Goal: Task Accomplishment & Management: Manage account settings

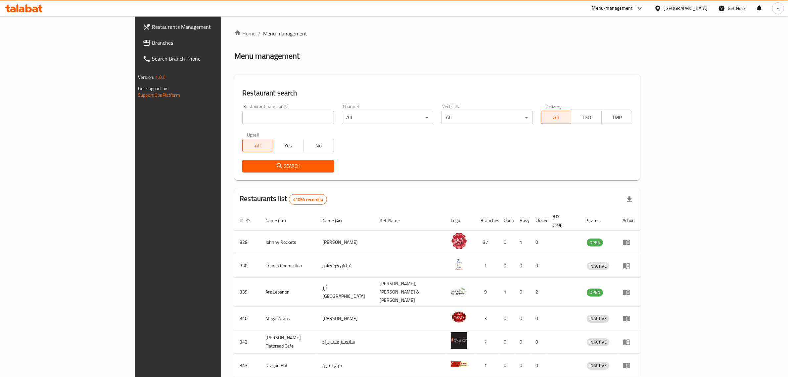
click at [152, 39] on span "Branches" at bounding box center [206, 43] width 109 height 8
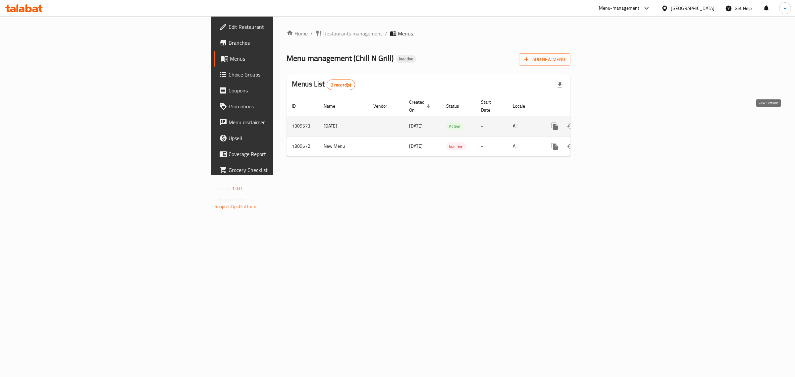
click at [610, 118] on link "enhanced table" at bounding box center [602, 126] width 16 height 16
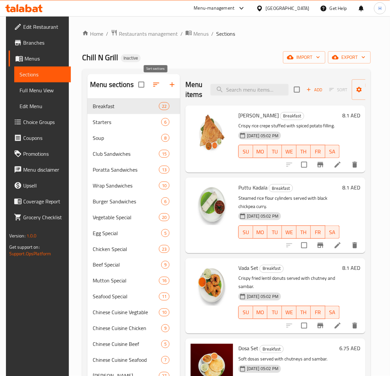
click at [158, 88] on icon "button" at bounding box center [156, 85] width 8 height 8
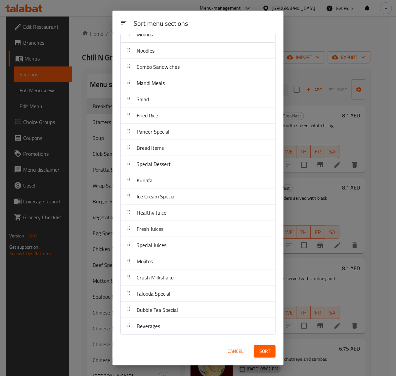
scroll to position [419, 0]
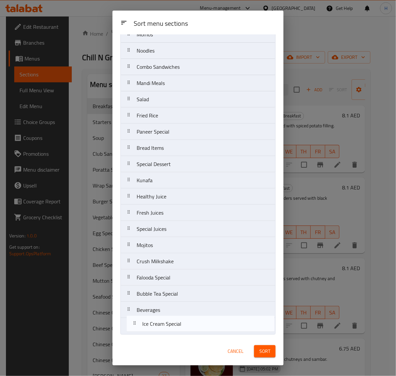
drag, startPoint x: 151, startPoint y: 197, endPoint x: 158, endPoint y: 330, distance: 132.6
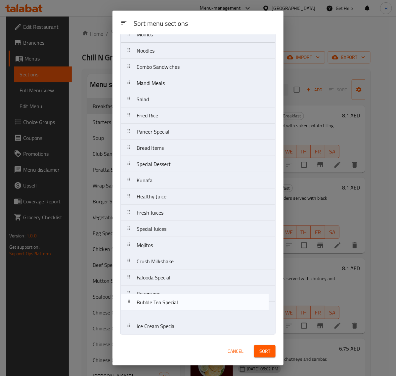
drag, startPoint x: 181, startPoint y: 293, endPoint x: 181, endPoint y: 309, distance: 15.2
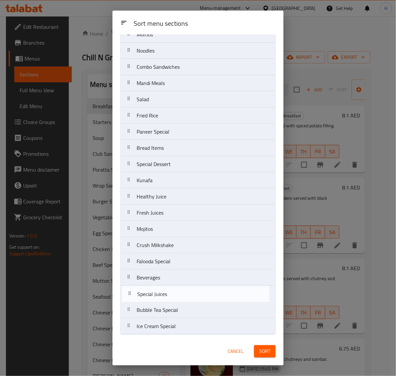
drag, startPoint x: 202, startPoint y: 229, endPoint x: 203, endPoint y: 298, distance: 68.5
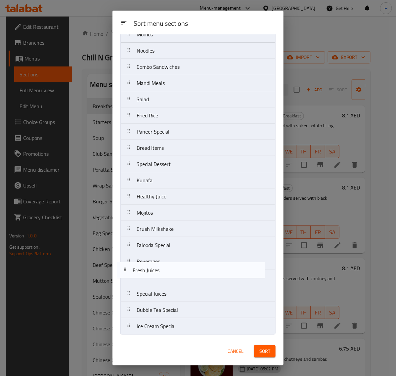
drag, startPoint x: 206, startPoint y: 218, endPoint x: 201, endPoint y: 278, distance: 61.2
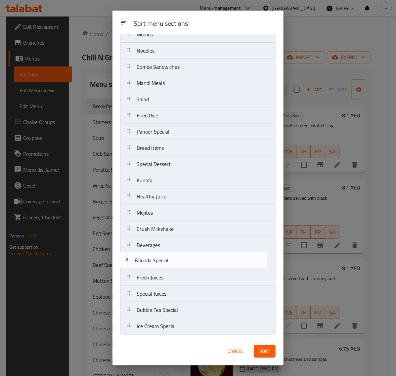
drag, startPoint x: 191, startPoint y: 242, endPoint x: 189, endPoint y: 262, distance: 20.0
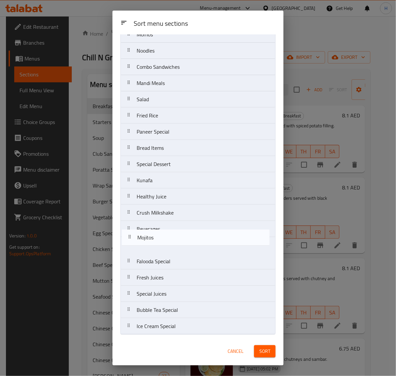
drag, startPoint x: 184, startPoint y: 212, endPoint x: 184, endPoint y: 239, distance: 27.2
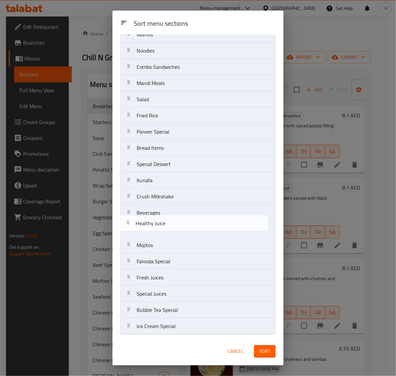
drag, startPoint x: 196, startPoint y: 196, endPoint x: 195, endPoint y: 228, distance: 32.8
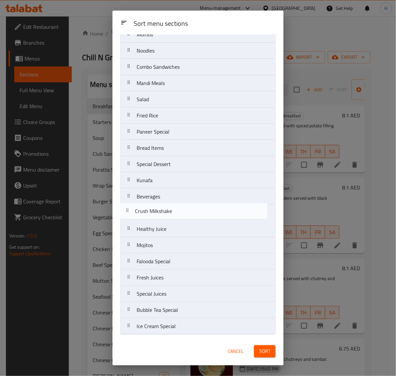
drag, startPoint x: 232, startPoint y: 198, endPoint x: 231, endPoint y: 216, distance: 17.6
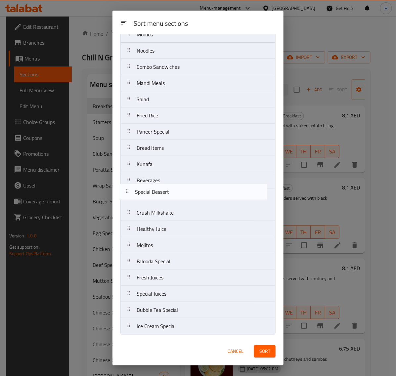
drag, startPoint x: 221, startPoint y: 168, endPoint x: 220, endPoint y: 199, distance: 31.5
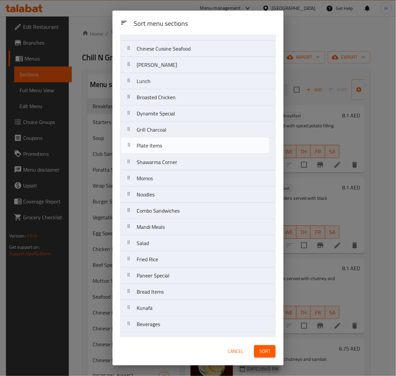
scroll to position [308, 0]
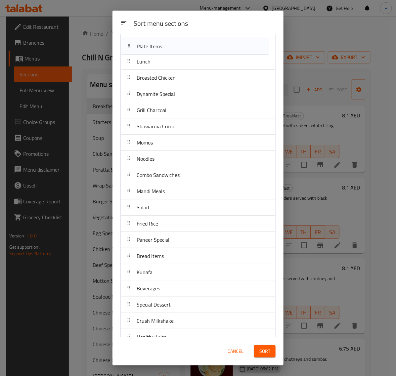
drag, startPoint x: 195, startPoint y: 213, endPoint x: 191, endPoint y: 263, distance: 50.1
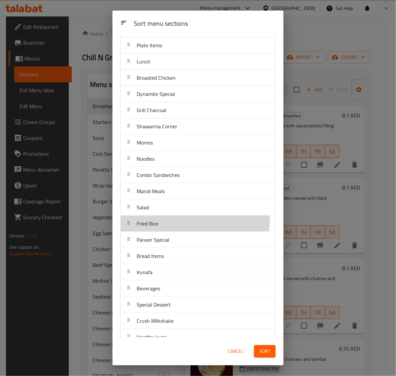
drag, startPoint x: 191, startPoint y: 263, endPoint x: 165, endPoint y: 222, distance: 48.4
click at [165, 222] on div "Fried Rice" at bounding box center [197, 224] width 149 height 16
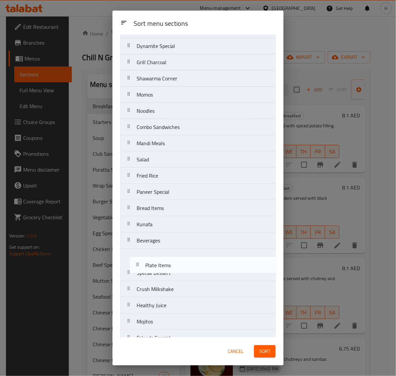
scroll to position [341, 0]
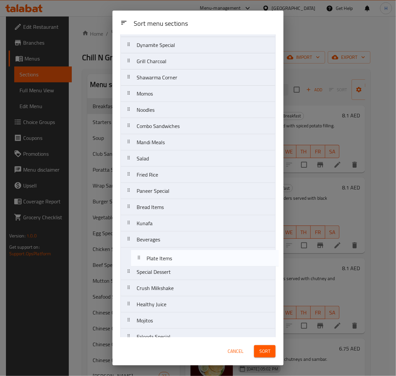
drag, startPoint x: 202, startPoint y: 77, endPoint x: 212, endPoint y: 263, distance: 186.7
click at [212, 263] on nav "Breakfast Starters Soup Club Sandwiches Poratta Sandwiches Wrap Sandwiches Burg…" at bounding box center [198, 61] width 155 height 698
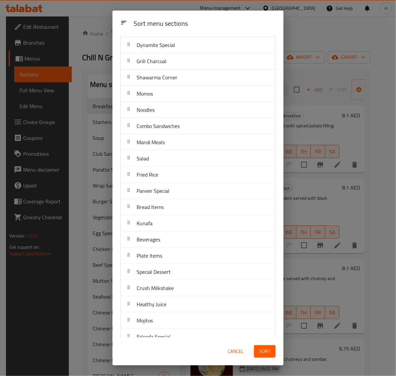
click at [264, 350] on span "Sort" at bounding box center [265, 352] width 11 height 8
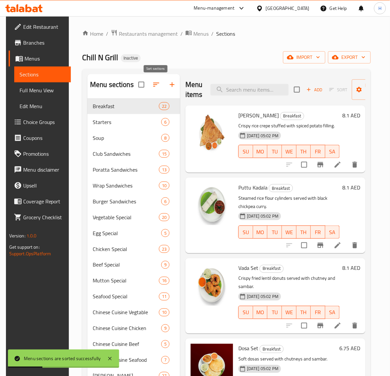
click at [152, 88] on icon "button" at bounding box center [156, 85] width 8 height 8
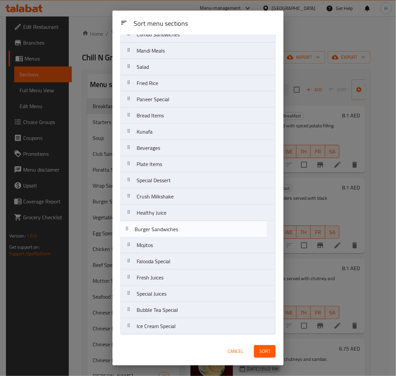
scroll to position [419, 0]
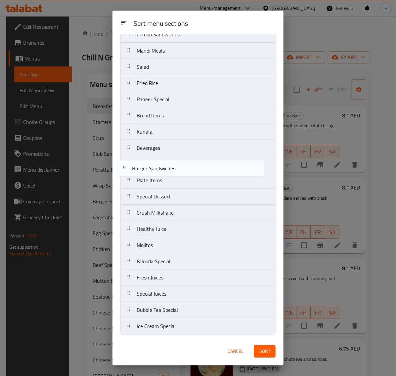
drag, startPoint x: 206, startPoint y: 75, endPoint x: 201, endPoint y: 173, distance: 97.8
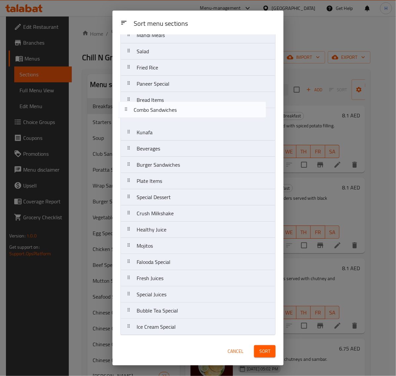
scroll to position [415, 0]
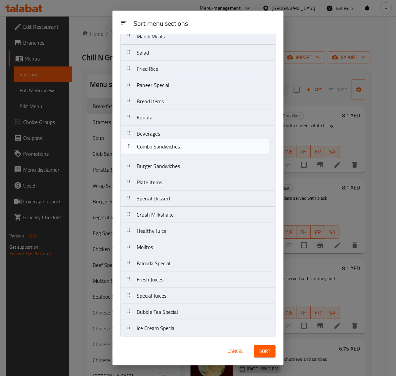
drag, startPoint x: 214, startPoint y: 97, endPoint x: 215, endPoint y: 153, distance: 56.3
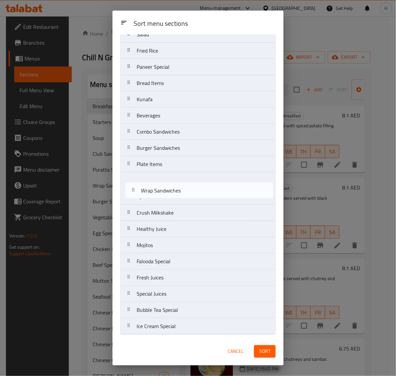
scroll to position [419, 0]
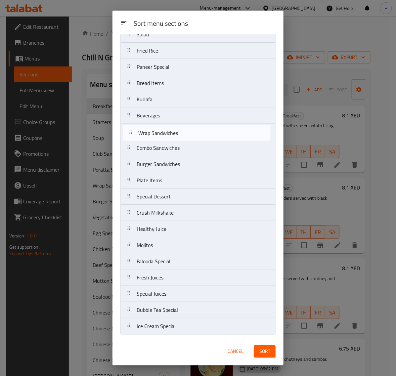
drag, startPoint x: 199, startPoint y: 117, endPoint x: 200, endPoint y: 138, distance: 20.9
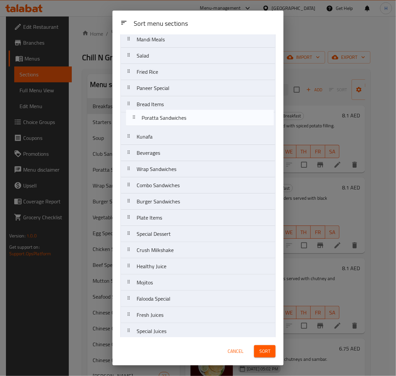
scroll to position [378, 0]
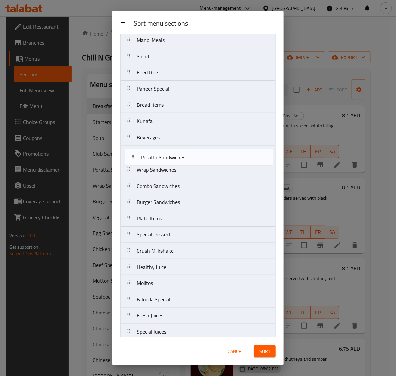
drag, startPoint x: 205, startPoint y: 94, endPoint x: 209, endPoint y: 162, distance: 68.6
click at [209, 162] on nav "Breakfast Starters Soup Club Sandwiches Poratta Sandwiches Vegetable Special Eg…" at bounding box center [198, 24] width 155 height 698
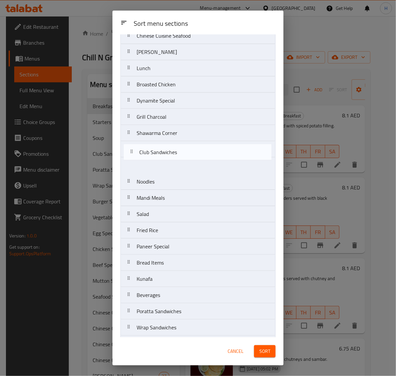
scroll to position [276, 0]
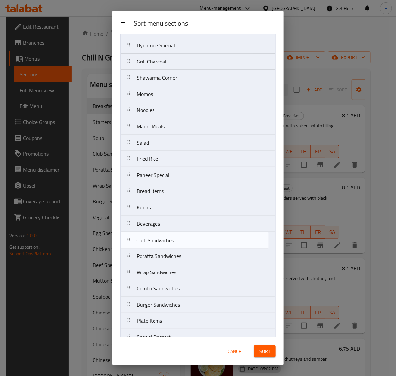
drag, startPoint x: 198, startPoint y: 114, endPoint x: 197, endPoint y: 246, distance: 131.8
click at [197, 246] on nav "Breakfast Starters Soup Club Sandwiches Vegetable Special Egg Special Chicken S…" at bounding box center [198, 127] width 155 height 698
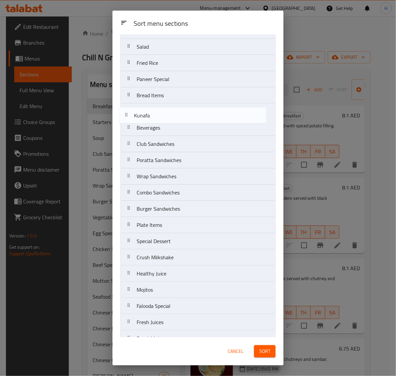
scroll to position [371, 0]
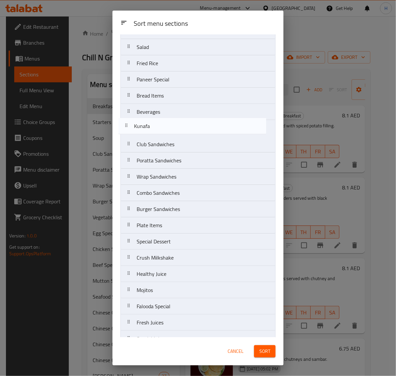
drag, startPoint x: 199, startPoint y: 128, endPoint x: 196, endPoint y: 132, distance: 4.7
click at [196, 132] on nav "Breakfast Starters Soup Vegetable Special Egg Special Chicken Special Beef Spec…" at bounding box center [198, 31] width 155 height 698
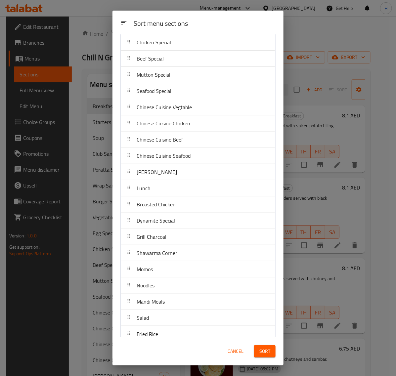
scroll to position [95, 0]
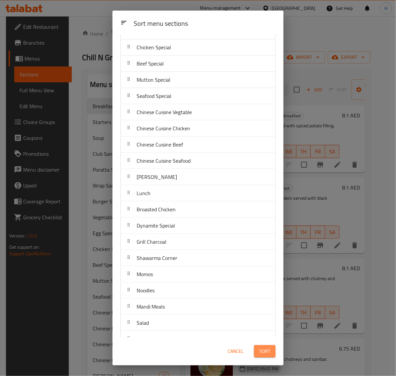
click at [263, 354] on span "Sort" at bounding box center [265, 352] width 11 height 8
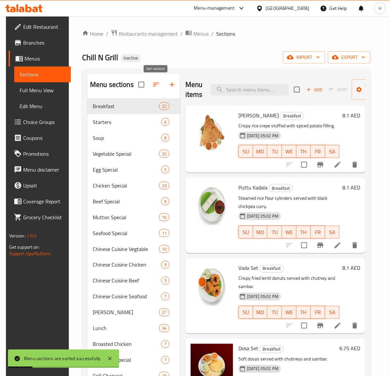
click at [152, 87] on icon "button" at bounding box center [156, 85] width 8 height 8
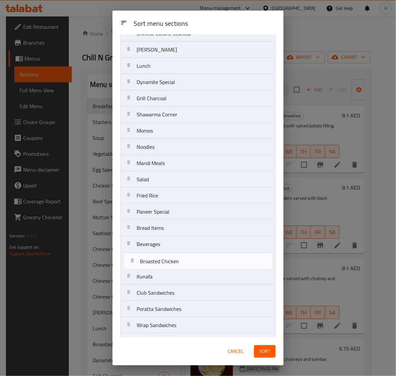
scroll to position [225, 0]
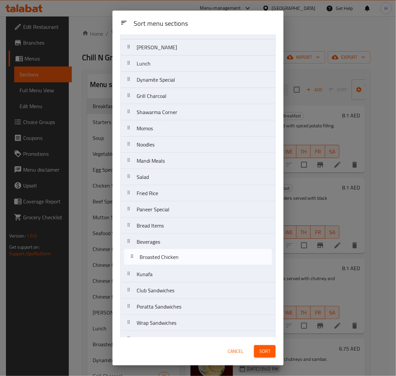
drag, startPoint x: 196, startPoint y: 116, endPoint x: 199, endPoint y: 263, distance: 147.0
click at [199, 263] on nav "Breakfast Starters Soup Vegetable Special Egg Special Chicken Special Beef Spec…" at bounding box center [198, 177] width 155 height 698
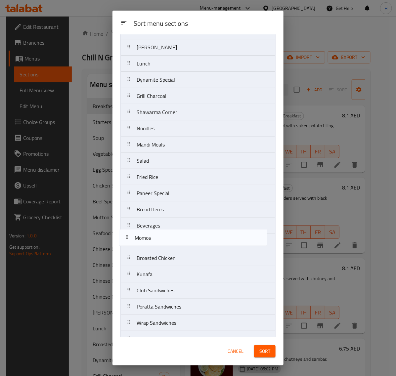
drag, startPoint x: 193, startPoint y: 133, endPoint x: 191, endPoint y: 244, distance: 110.6
click at [191, 244] on nav "Breakfast Starters Soup Vegetable Special Egg Special Chicken Special Beef Spec…" at bounding box center [198, 177] width 155 height 698
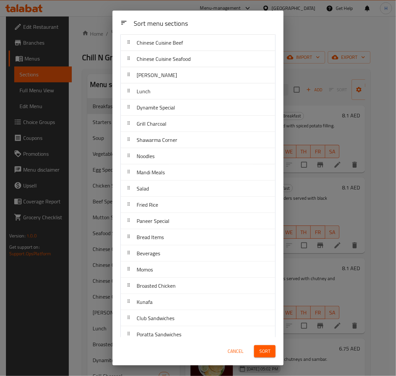
scroll to position [170, 0]
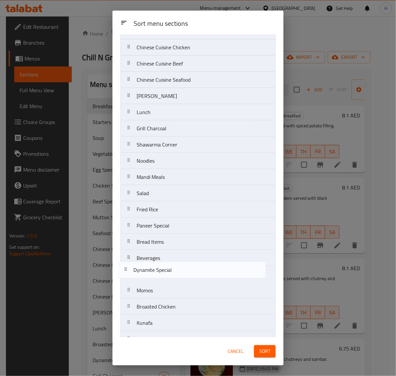
drag, startPoint x: 186, startPoint y: 141, endPoint x: 181, endPoint y: 279, distance: 138.1
click at [181, 279] on nav "Breakfast Starters Soup Vegetable Special Egg Special Chicken Special Beef Spec…" at bounding box center [198, 226] width 155 height 698
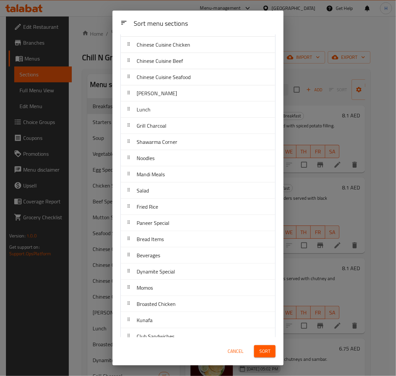
click at [262, 352] on span "Sort" at bounding box center [265, 352] width 11 height 8
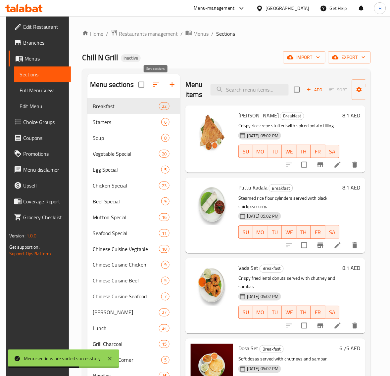
click at [160, 83] on icon "button" at bounding box center [156, 85] width 8 height 8
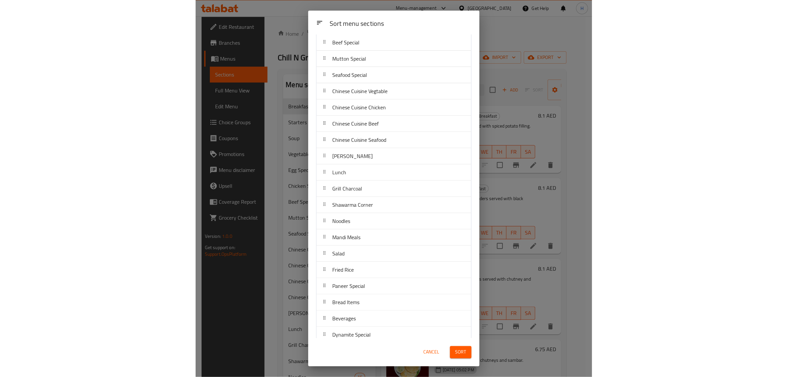
scroll to position [116, 0]
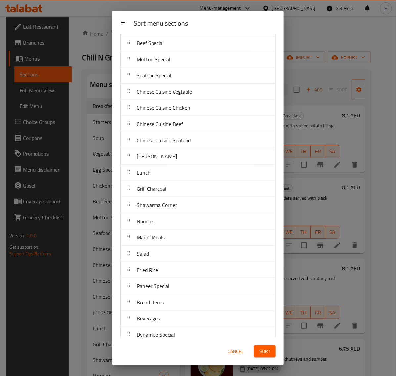
click at [270, 351] on button "Sort" at bounding box center [265, 352] width 22 height 12
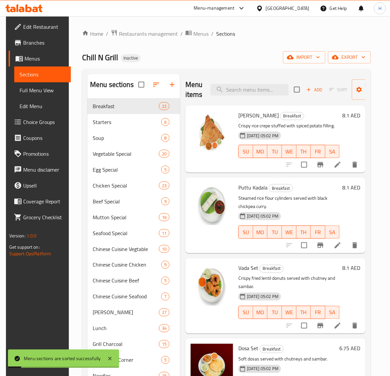
drag, startPoint x: 32, startPoint y: 86, endPoint x: 390, endPoint y: 55, distance: 358.9
click at [32, 86] on span "Full Menu View" at bounding box center [43, 90] width 46 height 8
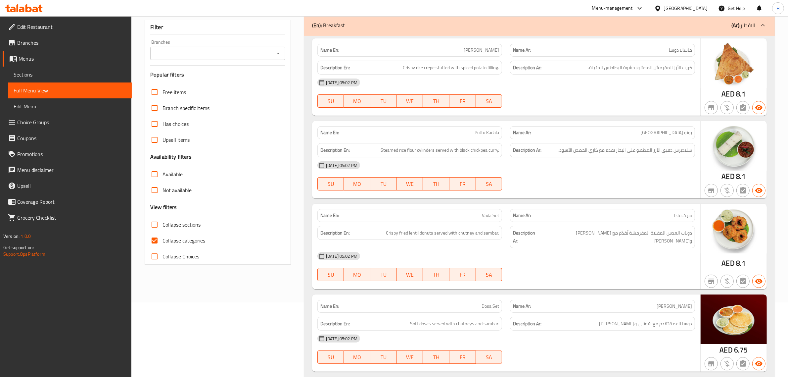
scroll to position [110, 0]
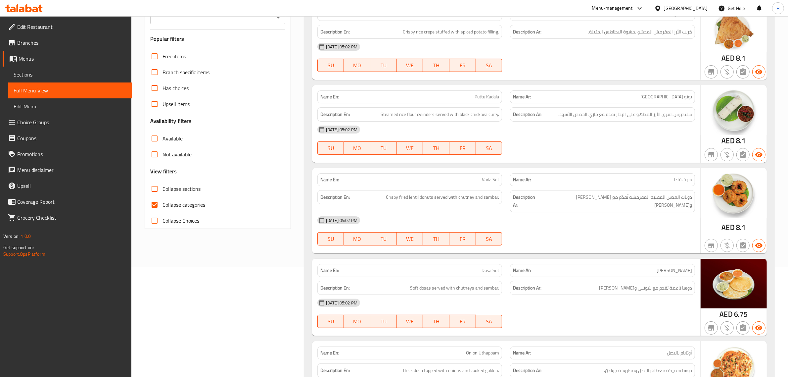
drag, startPoint x: 165, startPoint y: 187, endPoint x: 236, endPoint y: 2, distance: 198.2
click at [165, 187] on span "Collapse sections" at bounding box center [182, 189] width 38 height 8
click at [163, 187] on input "Collapse sections" at bounding box center [155, 189] width 16 height 16
checkbox input "true"
click at [173, 204] on span "Collapse categories" at bounding box center [184, 205] width 43 height 8
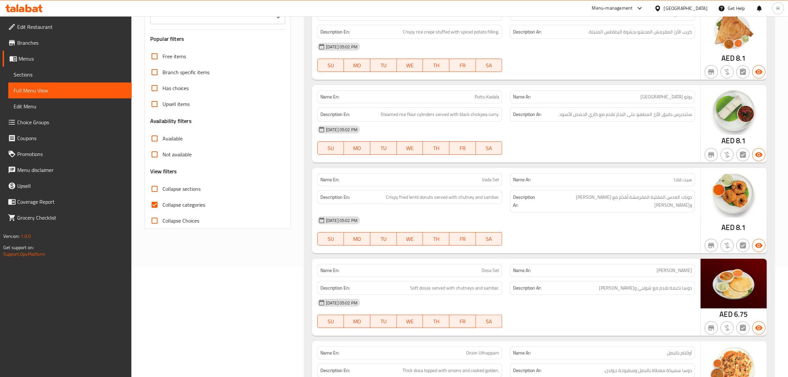
click at [163, 204] on input "Collapse categories" at bounding box center [155, 205] width 16 height 16
checkbox input "false"
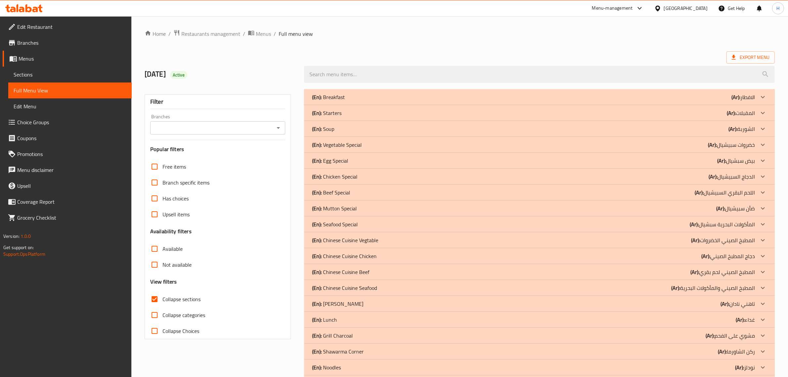
scroll to position [55, 0]
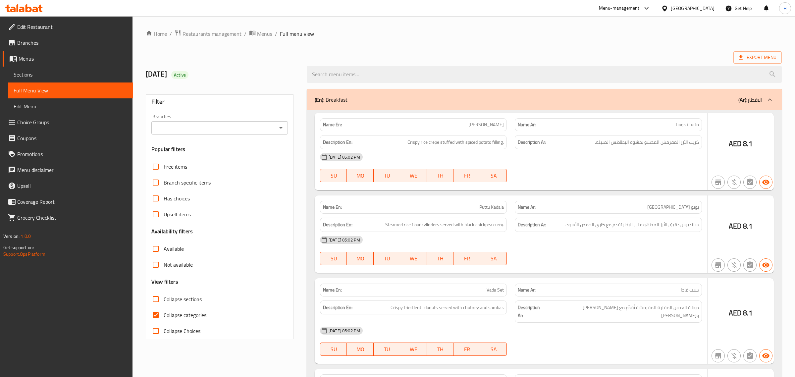
click at [172, 242] on div at bounding box center [397, 188] width 795 height 377
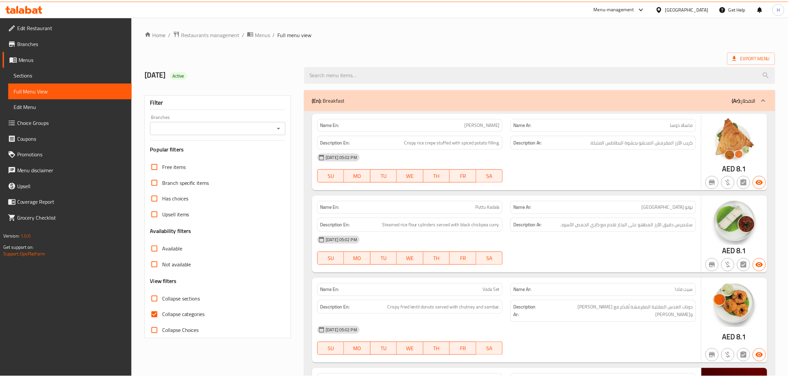
scroll to position [55, 0]
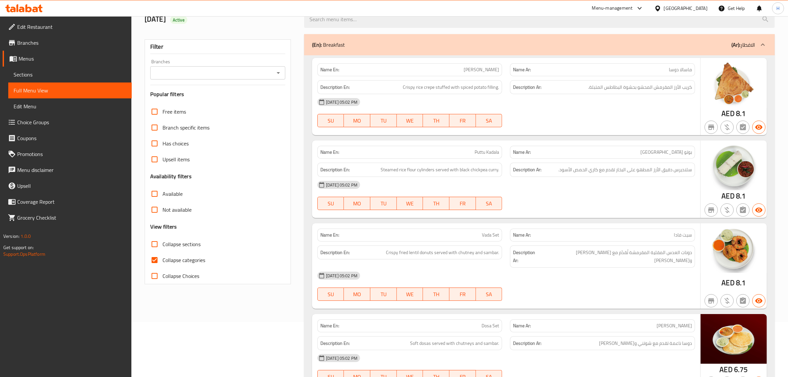
click at [160, 242] on input "Collapse sections" at bounding box center [155, 244] width 16 height 16
checkbox input "true"
click at [176, 259] on span "Collapse categories" at bounding box center [184, 260] width 43 height 8
click at [163, 259] on input "Collapse categories" at bounding box center [155, 260] width 16 height 16
checkbox input "false"
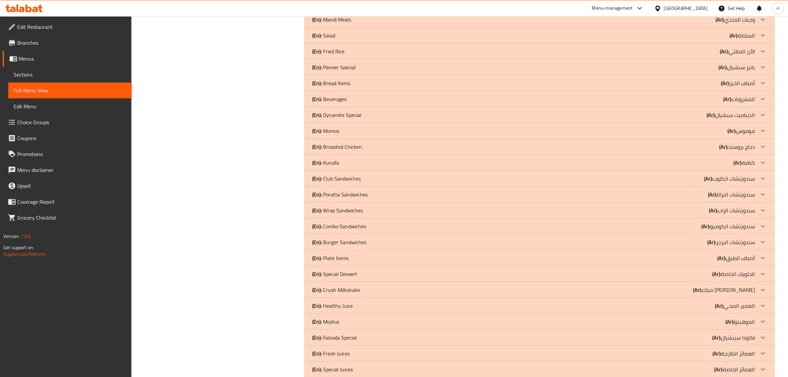
scroll to position [409, 0]
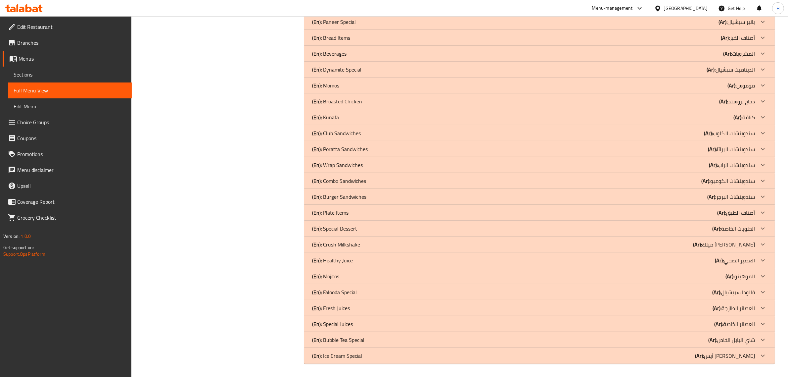
click at [344, 356] on p "(En): Ice Cream Special" at bounding box center [337, 356] width 50 height 8
click at [359, 342] on p "(En): Bubble Tea Special" at bounding box center [338, 340] width 52 height 8
click at [374, 327] on div "(En): Special Juices (Ar): العصائر الخاصة" at bounding box center [533, 324] width 443 height 8
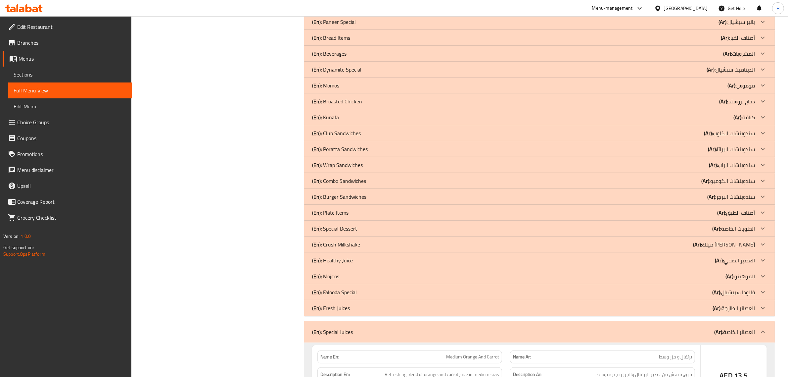
click at [376, 304] on div "(En): Fresh Juices (Ar): العصائر الطازجة" at bounding box center [533, 308] width 443 height 8
click at [373, 287] on div "(En): Falooda Special (Ar): فالودا سبيشيال" at bounding box center [539, 292] width 471 height 16
click at [371, 275] on div "(En): Mojitos (Ar): الموهيتو" at bounding box center [533, 276] width 443 height 8
click at [372, 257] on div "(En): Healthy Juice (Ar): العصير الصحي" at bounding box center [533, 260] width 443 height 8
click at [375, 244] on div "(En): Crush Milkshake (Ar): ميلك شيك كراش" at bounding box center [533, 244] width 443 height 8
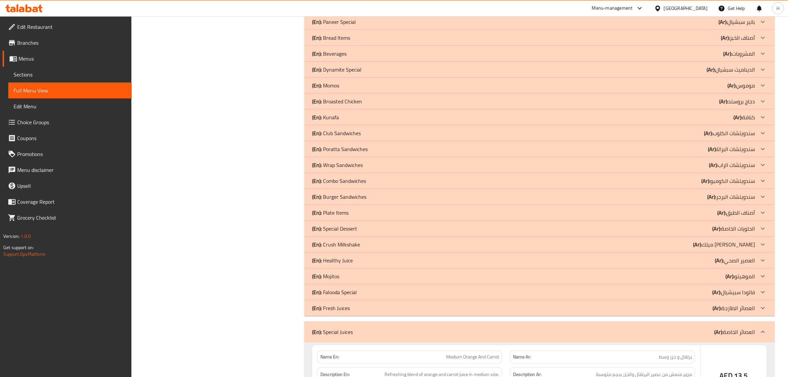
click at [376, 228] on div "(En): Special Dessert (Ar): الحلويات الخاصة" at bounding box center [533, 228] width 443 height 8
click at [373, 211] on div "(En): Plate Items (Ar): أصناف الطبق" at bounding box center [533, 213] width 443 height 8
click at [376, 196] on div "(En): Burger Sandwiches (Ar): سندويتشات البرجر" at bounding box center [533, 197] width 443 height 8
click at [374, 183] on div "(En): Combo Sandwiches (Ar): سندويتشات الكومبو" at bounding box center [533, 181] width 443 height 8
click at [376, 165] on div "(En): Wrap Sandwiches (Ar): سندويتشات الراب" at bounding box center [533, 165] width 443 height 8
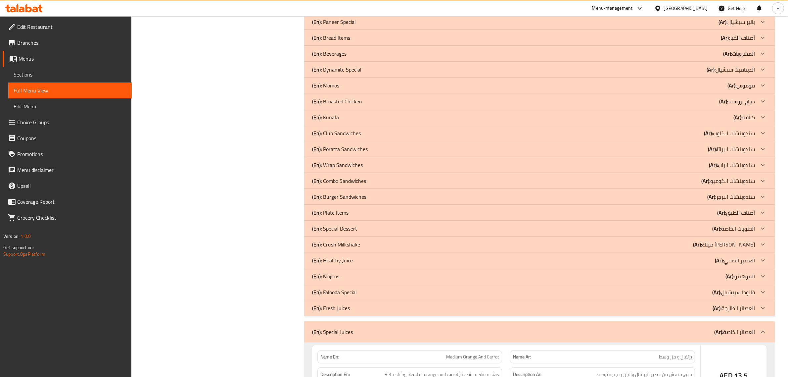
click at [381, 151] on div "(En): Poratta Sandwiches (Ar): سندويتشات البراتا" at bounding box center [533, 149] width 443 height 8
click at [373, 134] on div "(En): Club Sandwiches (Ar): سندويتشات الكلوب" at bounding box center [533, 133] width 443 height 8
click at [377, 120] on div "(En): [PERSON_NAME] (Ar): كنافة" at bounding box center [533, 117] width 443 height 8
click at [384, 103] on div "(En): Broasted Chicken (Ar): دجاج بروستد" at bounding box center [533, 101] width 443 height 8
click at [390, 91] on div "(En): Momos (Ar): موموس" at bounding box center [539, 85] width 471 height 16
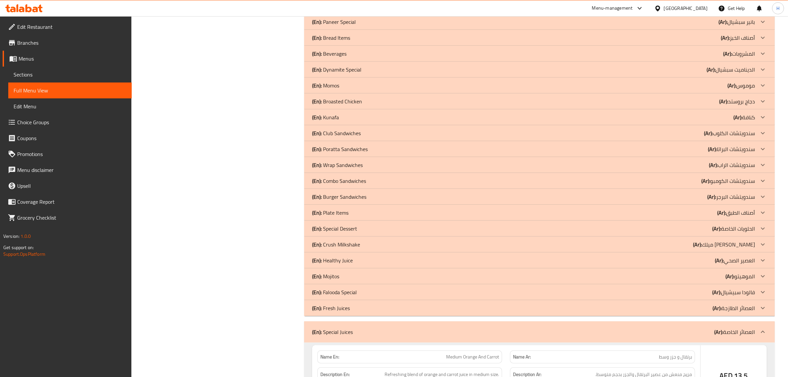
click at [379, 70] on div "(En): Dynamite Special (Ar): الديناميت سبشيال" at bounding box center [533, 70] width 443 height 8
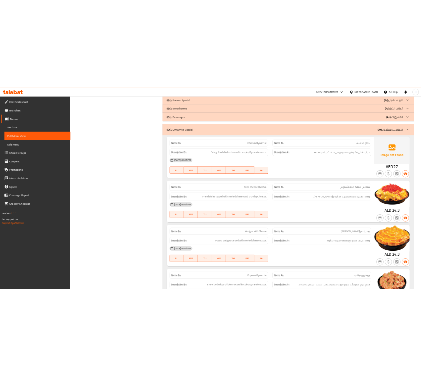
scroll to position [414, 0]
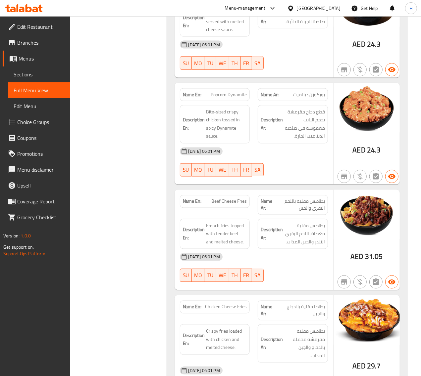
scroll to position [745, 0]
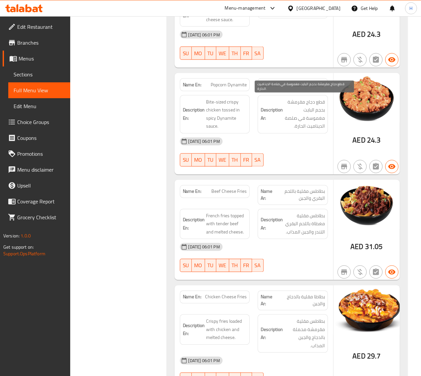
click at [323, 98] on span "قطع دجاج مقرمشة بحجم البايت مغموسة في صلصة الديناميت الحارة." at bounding box center [304, 114] width 41 height 32
copy span "قطع"
click at [235, 81] on span "Popcorn Dynamite" at bounding box center [229, 84] width 36 height 7
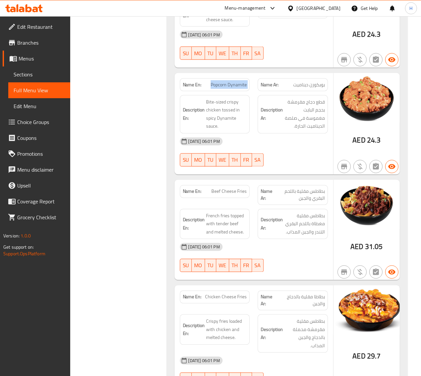
click at [235, 81] on span "Popcorn Dynamite" at bounding box center [229, 84] width 36 height 7
copy span "Popcorn Dynamite"
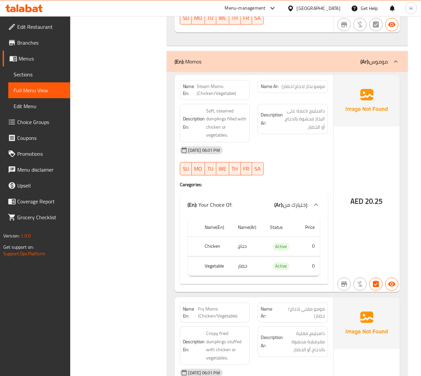
scroll to position [1214, 0]
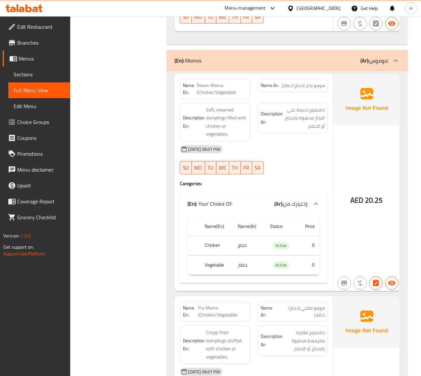
drag, startPoint x: 131, startPoint y: 133, endPoint x: 151, endPoint y: 120, distance: 24.2
click at [207, 83] on span "Steam Momo (Chicken/Vegetable)" at bounding box center [222, 89] width 50 height 14
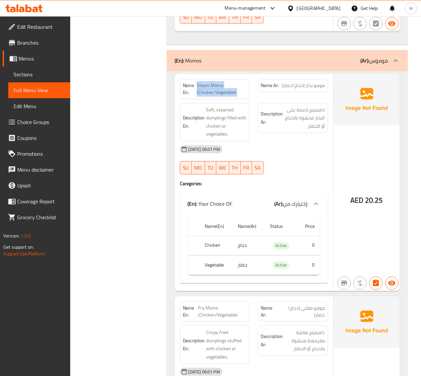
copy span "Steam Momo (Chicken/Vegetable)"
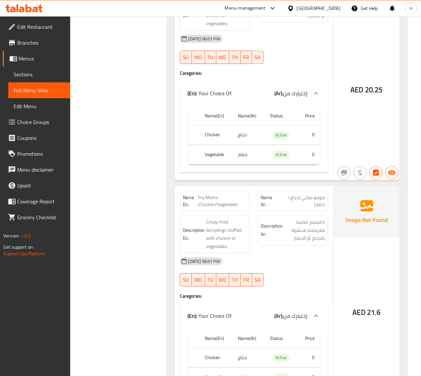
click at [205, 195] on span "Fry Momo (Chicken/Vegetable)" at bounding box center [222, 201] width 49 height 14
copy span "Fry Momo (Chicken/Vegetable)"
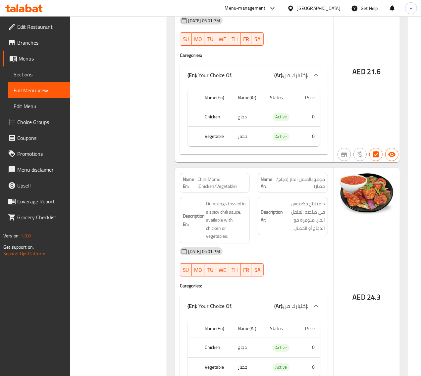
scroll to position [1573, 0]
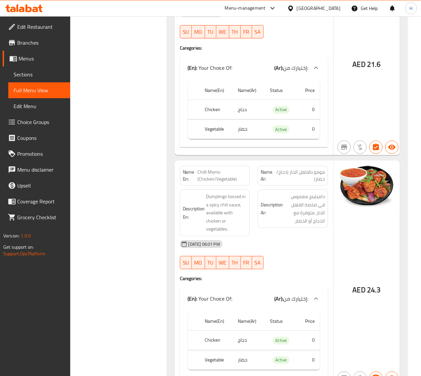
click at [216, 169] on span "Chilli Momo (Chicken/Vegetable)" at bounding box center [221, 176] width 49 height 14
copy span "Chilli Momo (Chicken/Vegetable)"
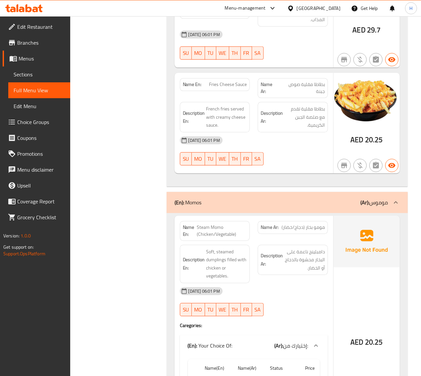
scroll to position [1103, 0]
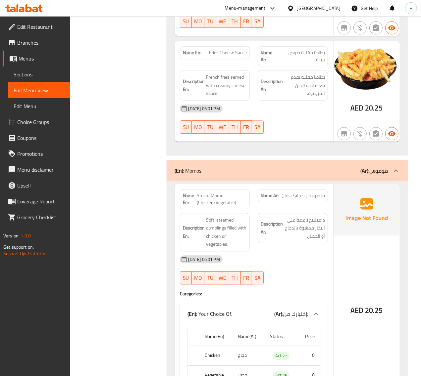
click at [222, 194] on span "Steam Momo (Chicken/Vegetable)" at bounding box center [222, 199] width 50 height 14
copy span "Steam Momo (Chicken/Vegetable)"
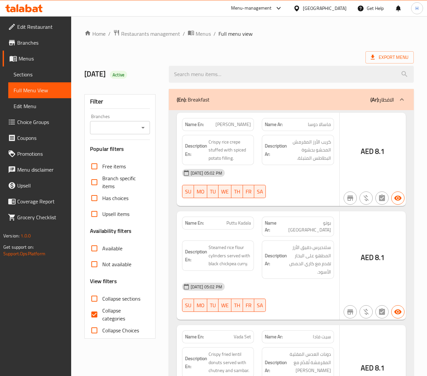
click at [37, 77] on div at bounding box center [213, 188] width 427 height 376
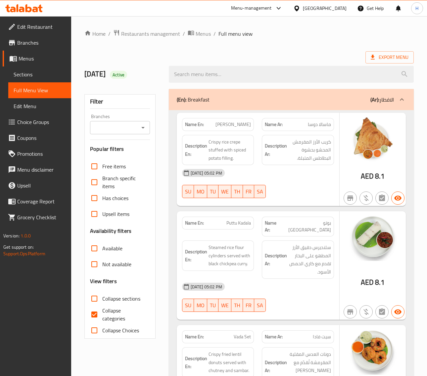
click at [31, 75] on span "Sections" at bounding box center [40, 75] width 52 height 8
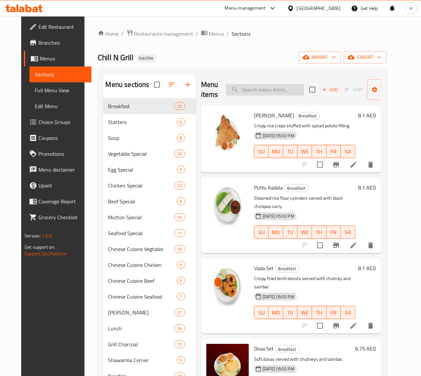
click at [252, 90] on input "search" at bounding box center [265, 90] width 78 height 12
paste input "Popcorn Dynamite"
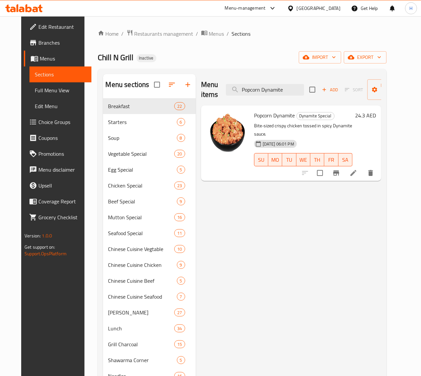
type input "Popcorn Dynamite"
click at [357, 169] on icon at bounding box center [353, 173] width 8 height 8
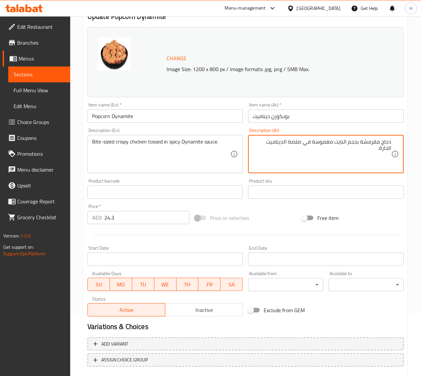
scroll to position [100, 0]
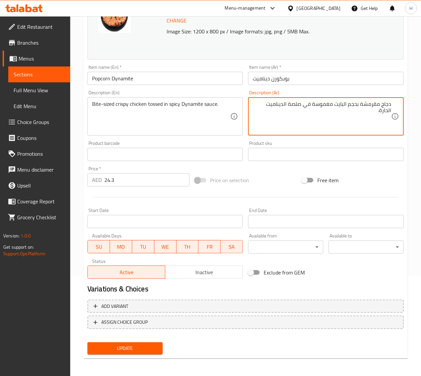
type textarea "دجاج مقرمشة بحجم البايت مغموسة في صلصة الديناميت الحارة."
click at [151, 343] on button "Update" at bounding box center [124, 349] width 75 height 12
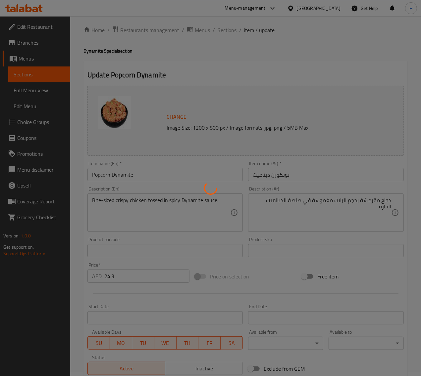
scroll to position [0, 0]
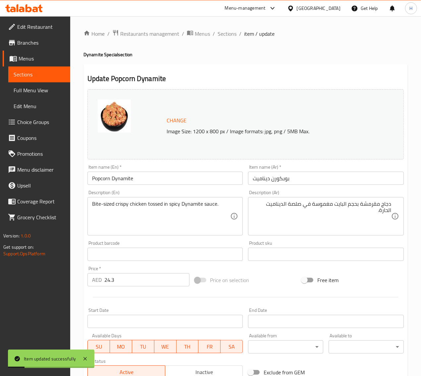
drag, startPoint x: 232, startPoint y: 33, endPoint x: 166, endPoint y: 0, distance: 74.2
click at [232, 33] on span "Sections" at bounding box center [227, 34] width 19 height 8
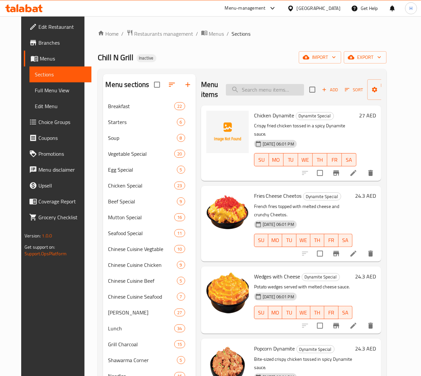
click at [269, 90] on input "search" at bounding box center [265, 90] width 78 height 12
paste input "Steam Momo (Chicken/Vegetable)"
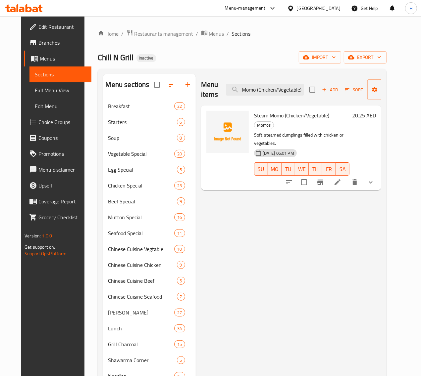
type input "Steam Momo (Chicken/Vegetable)"
click at [341, 178] on icon at bounding box center [337, 182] width 8 height 8
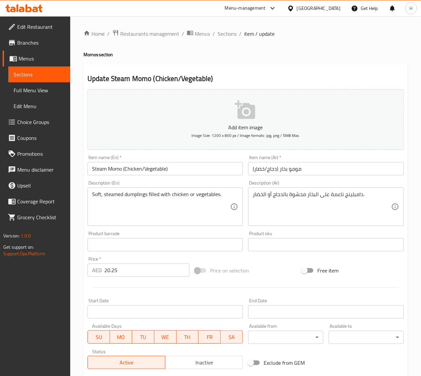
click at [184, 172] on input "Steam Momo (Chicken/Vegetable)" at bounding box center [165, 168] width 156 height 13
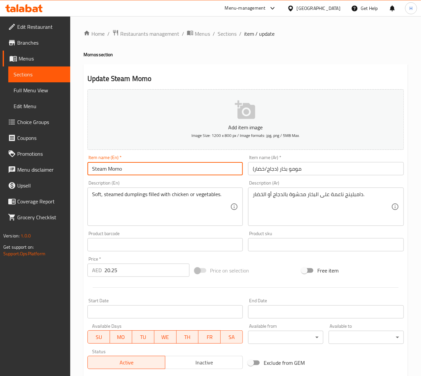
type input "Steam Momo"
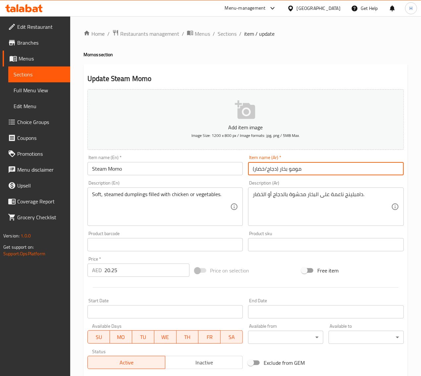
click at [327, 172] on input "مومو بخار (دجاج/خضار)" at bounding box center [326, 168] width 156 height 13
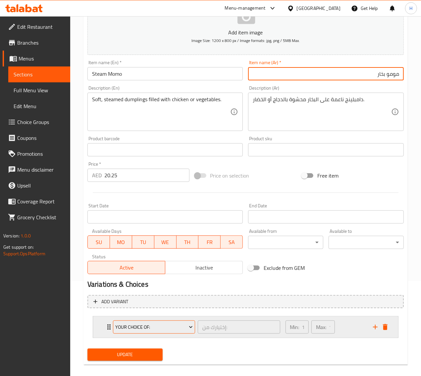
scroll to position [102, 0]
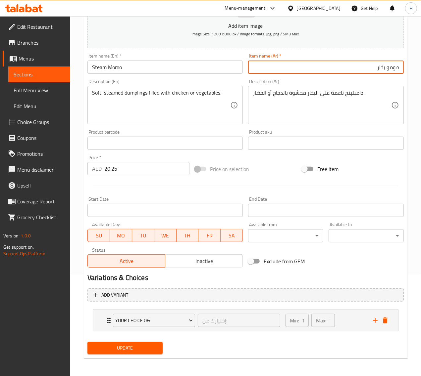
type input "مومو بخار"
click at [133, 348] on span "Update" at bounding box center [125, 348] width 65 height 8
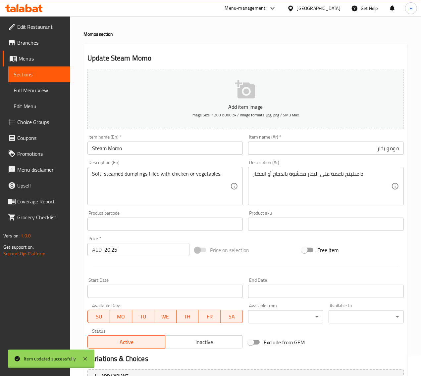
scroll to position [0, 0]
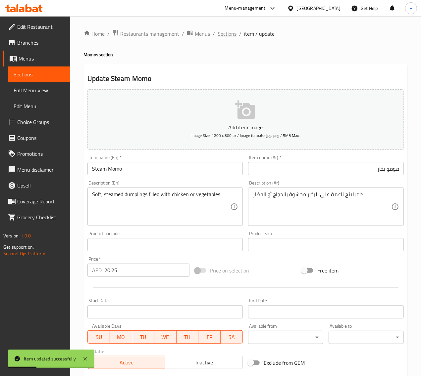
click at [229, 36] on span "Sections" at bounding box center [227, 34] width 19 height 8
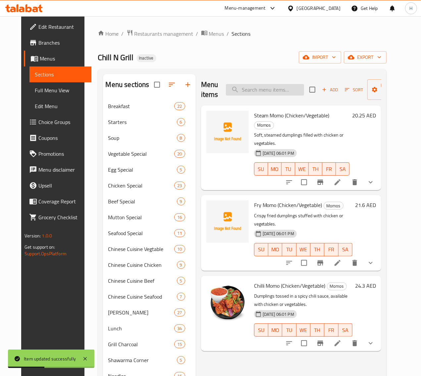
click at [277, 86] on input "search" at bounding box center [265, 90] width 78 height 12
paste input "Fry Momo (Chicken/Vegetable)"
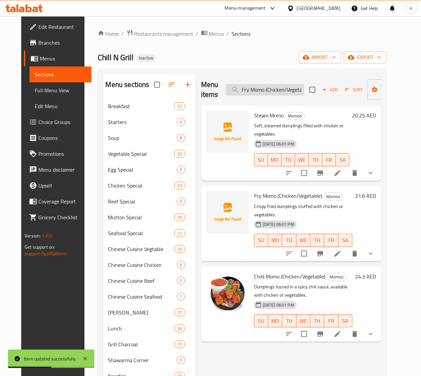
scroll to position [0, 9]
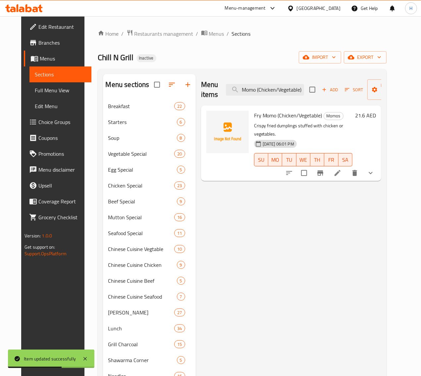
type input "Fry Momo (Chicken/Vegetable)"
click at [341, 169] on icon at bounding box center [337, 173] width 8 height 8
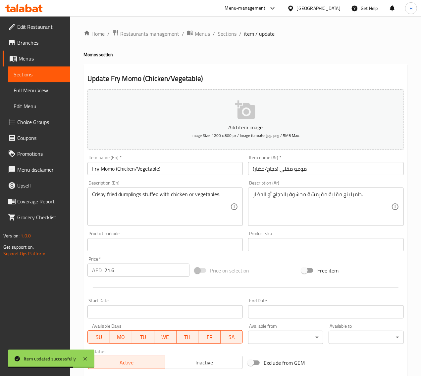
click at [189, 171] on input "Fry Momo (Chicken/Vegetable)" at bounding box center [165, 168] width 156 height 13
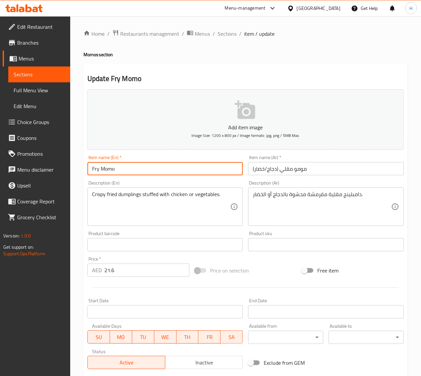
type input "Fry Momo"
click at [328, 171] on input "مومو مقلي (دجاج/خضار)" at bounding box center [326, 168] width 156 height 13
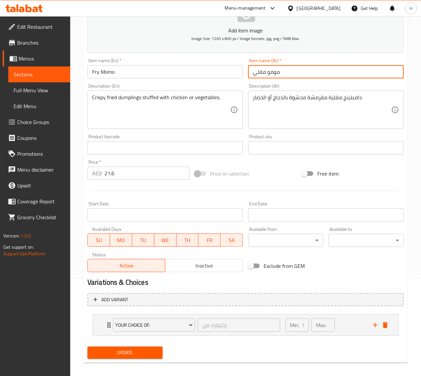
scroll to position [102, 0]
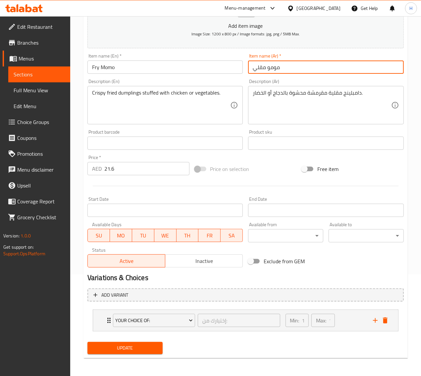
type input "مومو مقلي"
click at [147, 350] on span "Update" at bounding box center [125, 348] width 65 height 8
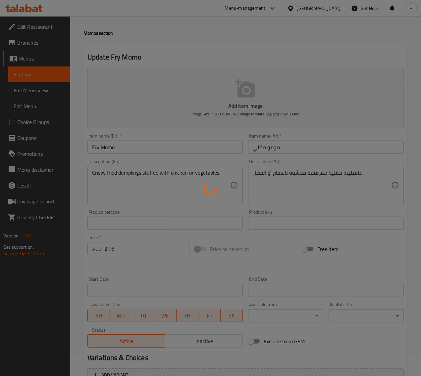
scroll to position [0, 0]
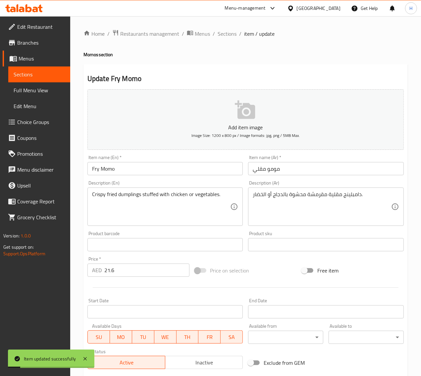
drag, startPoint x: 225, startPoint y: 32, endPoint x: 170, endPoint y: 0, distance: 64.5
click at [225, 32] on span "Sections" at bounding box center [227, 34] width 19 height 8
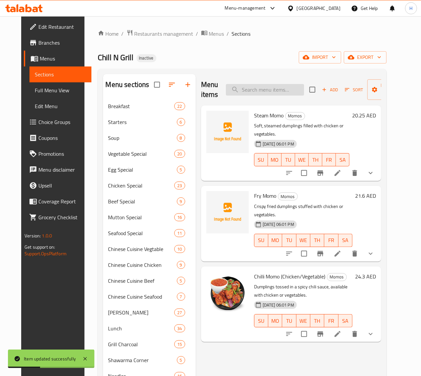
click at [250, 88] on input "search" at bounding box center [265, 90] width 78 height 12
paste input "Chilli Momo (Chicken/Vegetable)"
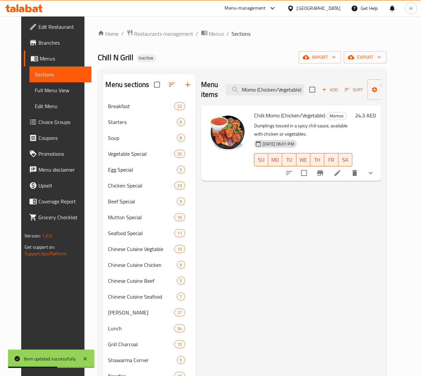
type input "Chilli Momo (Chicken/Vegetable)"
click at [347, 167] on li at bounding box center [337, 173] width 19 height 12
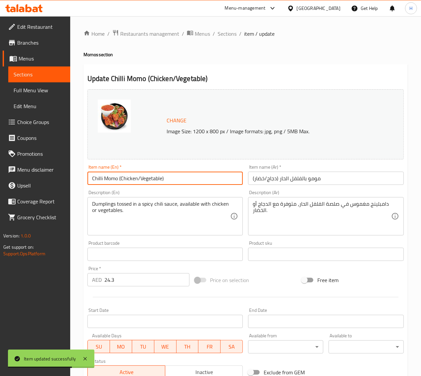
click at [201, 177] on input "Chilli Momo (Chicken/Vegetable)" at bounding box center [165, 178] width 156 height 13
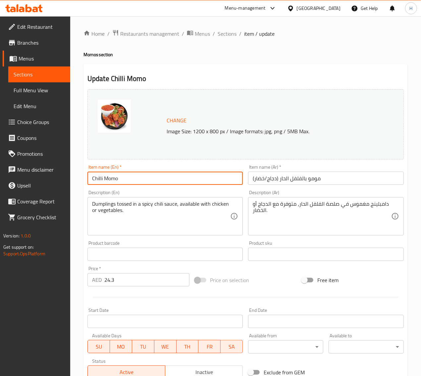
type input "Chilli Momo"
click at [328, 181] on input "مومو بالفلفل الحار (دجاج/خضار)" at bounding box center [326, 178] width 156 height 13
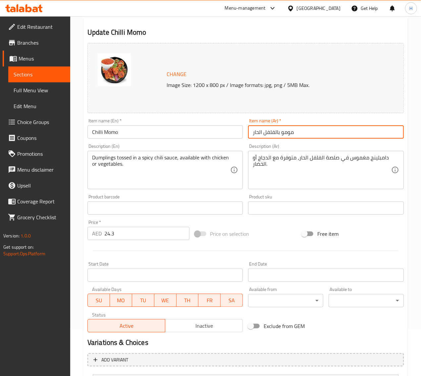
scroll to position [112, 0]
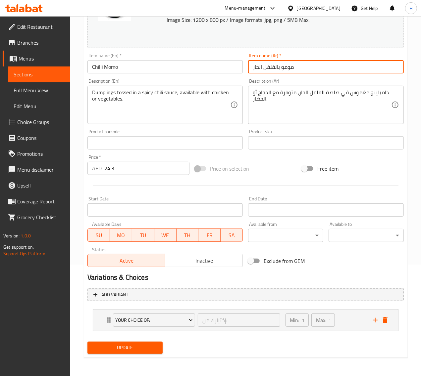
type input "مومو بالفلفل الحار"
click at [143, 347] on span "Update" at bounding box center [125, 348] width 65 height 8
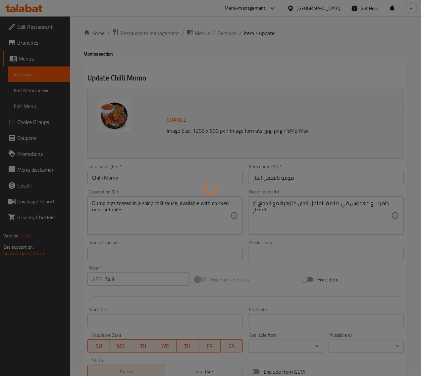
scroll to position [0, 0]
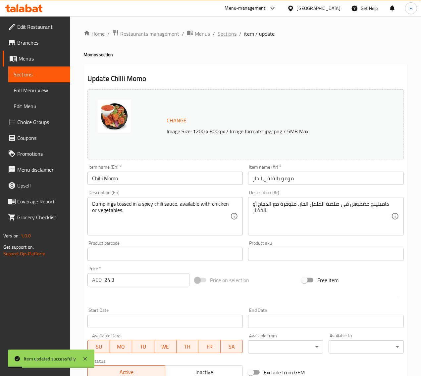
click at [225, 32] on span "Sections" at bounding box center [227, 34] width 19 height 8
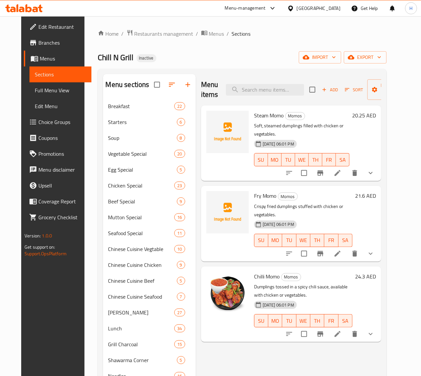
drag, startPoint x: 45, startPoint y: 90, endPoint x: 98, endPoint y: 2, distance: 103.1
click at [45, 90] on span "Full Menu View" at bounding box center [60, 90] width 51 height 8
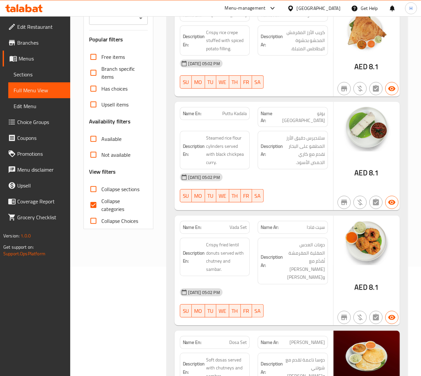
scroll to position [110, 0]
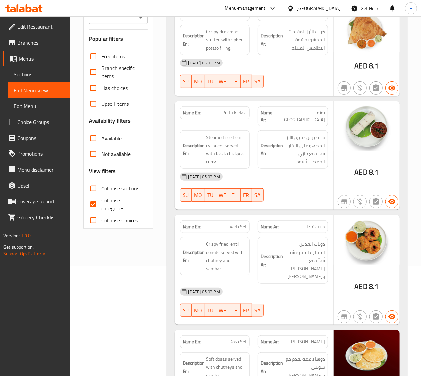
click at [96, 188] on input "Collapse sections" at bounding box center [93, 189] width 16 height 16
checkbox input "true"
click at [99, 200] on input "Collapse categories" at bounding box center [93, 205] width 16 height 16
checkbox input "false"
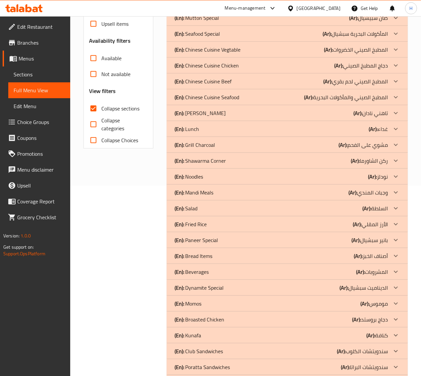
scroll to position [189, 0]
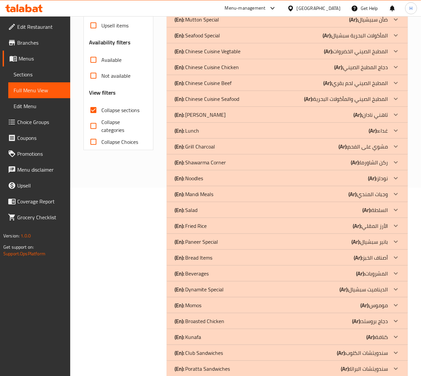
click at [105, 112] on span "Collapse sections" at bounding box center [120, 110] width 38 height 8
click at [101, 112] on input "Collapse sections" at bounding box center [93, 110] width 16 height 16
checkbox input "false"
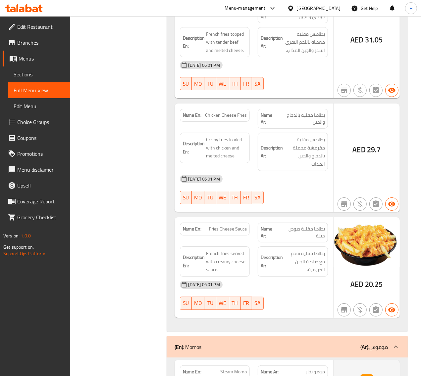
scroll to position [35264, 0]
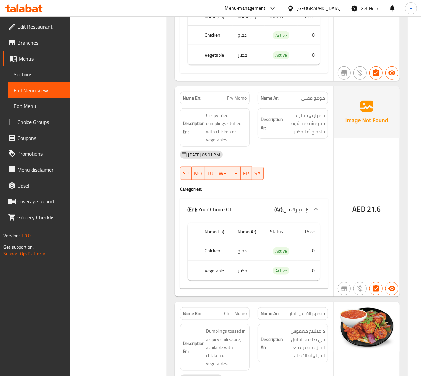
scroll to position [35733, 0]
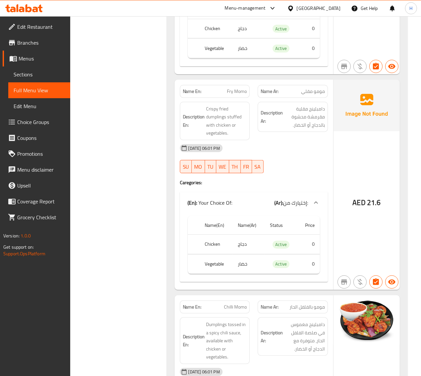
click at [232, 304] on span "Chilli Momo" at bounding box center [235, 307] width 23 height 7
copy span "Chilli Momo"
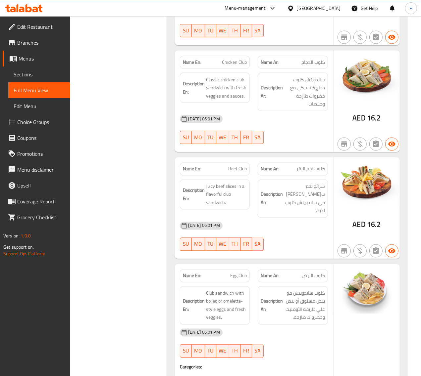
scroll to position [37747, 0]
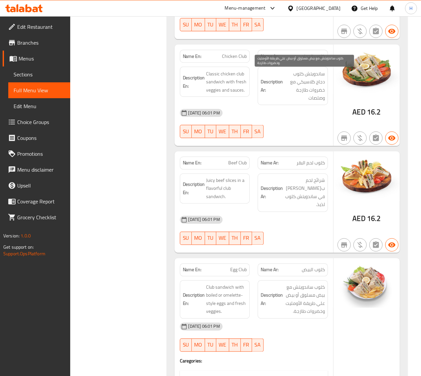
click at [319, 284] on span "كلوب ساندويتش مع بيض مسلوق أو بيض علي طريقة الأومليت وخضروات طازجة." at bounding box center [304, 300] width 41 height 32
click at [291, 284] on span "كلوب ساندويتش مع بيض مسلوق أو بيض علي طريقة الأومليت وخضروات طازجة." at bounding box center [304, 300] width 41 height 32
copy span "بيض"
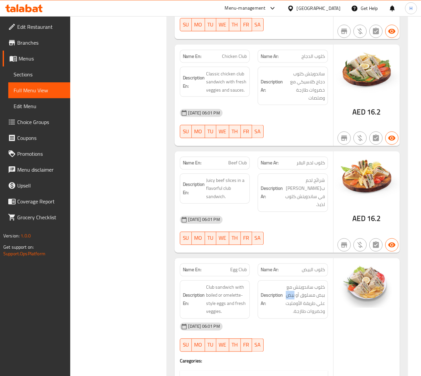
click at [241, 267] on span "Egg Club" at bounding box center [238, 270] width 17 height 7
copy span "Egg Club"
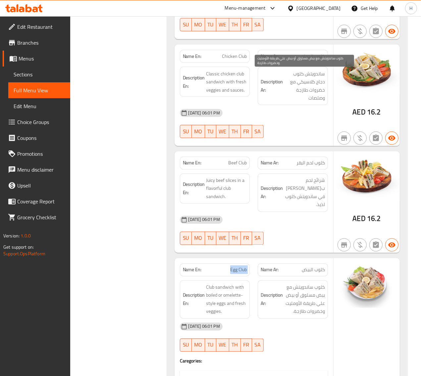
click at [290, 284] on span "كلوب ساندويتش مع بيض مسلوق أو بيض علي طريقة الأومليت وخضروات طازجة." at bounding box center [304, 300] width 41 height 32
copy span "بيض"
click at [244, 267] on span "Egg Club" at bounding box center [238, 270] width 17 height 7
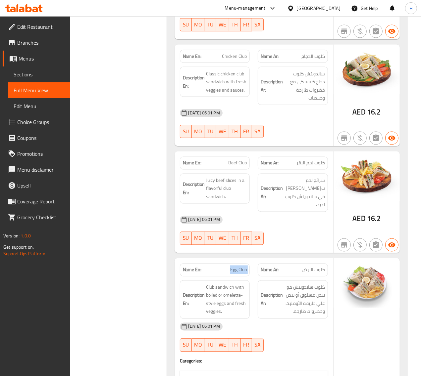
click at [244, 267] on span "Egg Club" at bounding box center [238, 270] width 17 height 7
copy span "Egg Club"
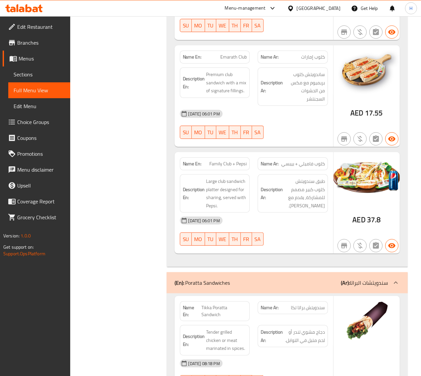
scroll to position [38796, 0]
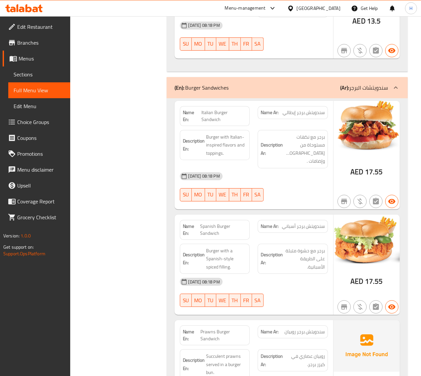
scroll to position [43541, 0]
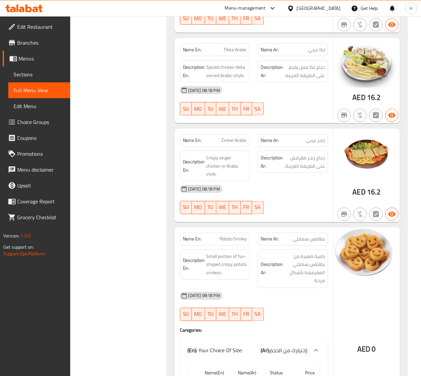
scroll to position [46162, 0]
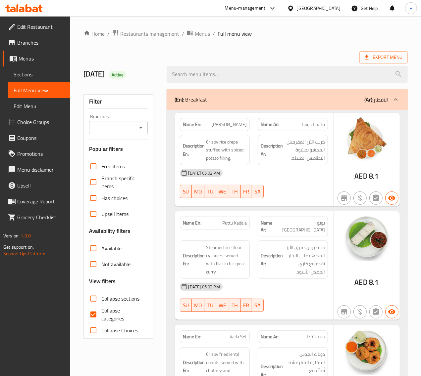
click at [36, 72] on span "Sections" at bounding box center [39, 75] width 51 height 8
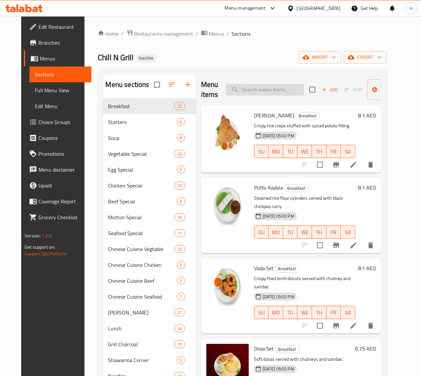
click at [257, 93] on input "search" at bounding box center [265, 90] width 78 height 12
paste input "Chilli Momo"
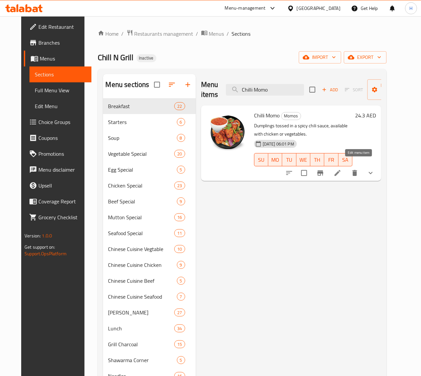
type input "Chilli Momo"
click at [341, 169] on icon at bounding box center [337, 173] width 8 height 8
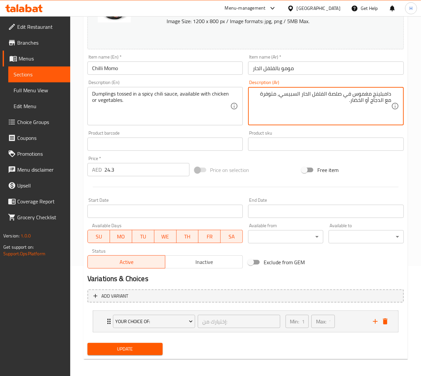
scroll to position [112, 0]
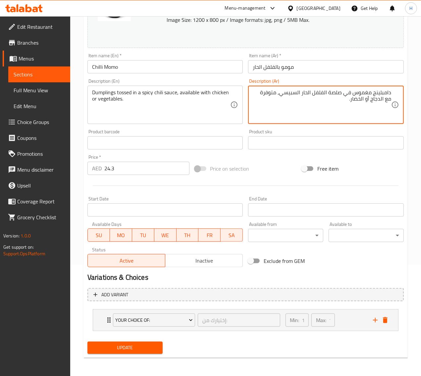
type textarea "دامبلينج مغموس في صلصة الفلفل الحار السبيسي، متوفرة مع الدجاج أو الخضار."
click at [159, 347] on button "Update" at bounding box center [124, 348] width 75 height 12
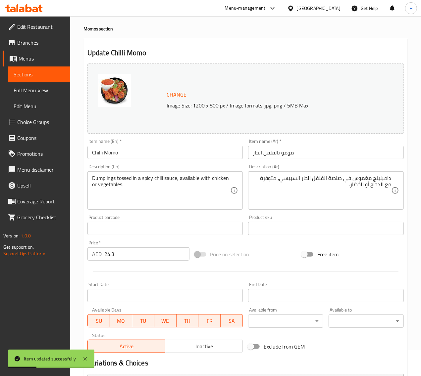
scroll to position [1, 0]
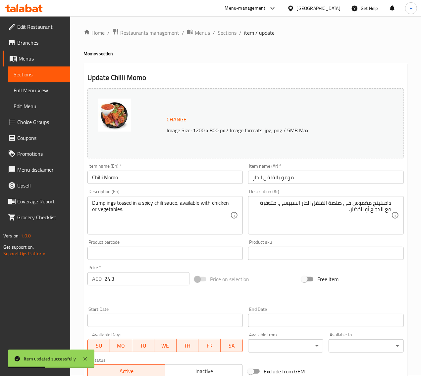
drag, startPoint x: 219, startPoint y: 33, endPoint x: 179, endPoint y: 5, distance: 49.4
click at [219, 33] on span "Sections" at bounding box center [227, 33] width 19 height 8
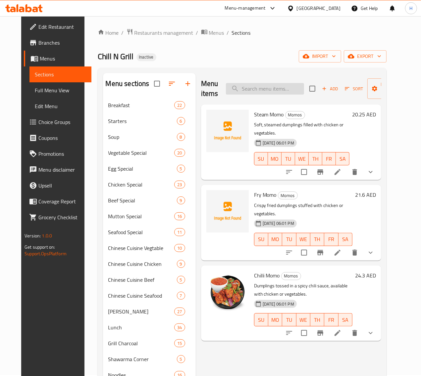
click at [270, 93] on input "search" at bounding box center [265, 89] width 78 height 12
paste input "Egg Club"
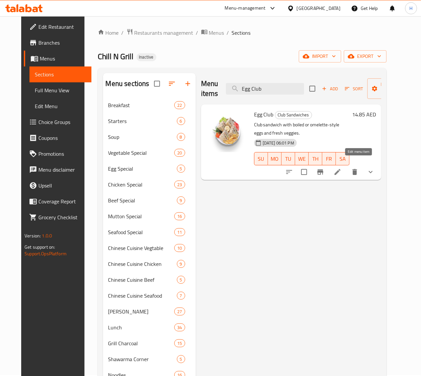
type input "Egg Club"
click at [341, 168] on icon at bounding box center [337, 172] width 8 height 8
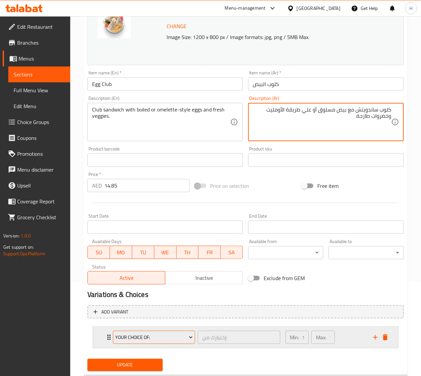
scroll to position [110, 0]
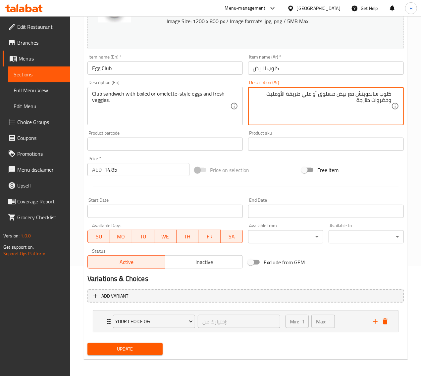
type textarea "كلوب ساندويتش مع بيض مسلوق أو علي طريقة الأومليت وخضروات طازجة."
click at [149, 353] on span "Update" at bounding box center [125, 349] width 65 height 8
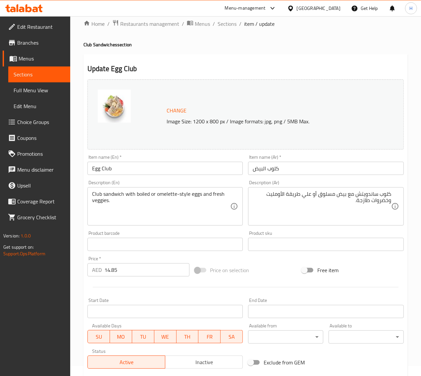
scroll to position [0, 0]
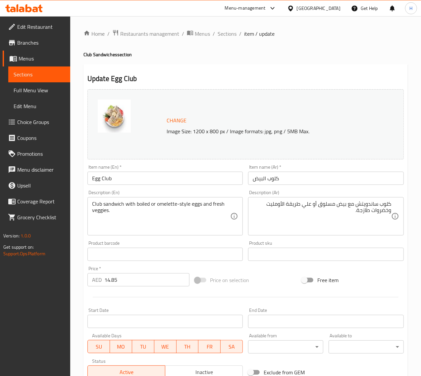
drag, startPoint x: 226, startPoint y: 30, endPoint x: 193, endPoint y: 1, distance: 43.9
click at [226, 30] on span "Sections" at bounding box center [227, 34] width 19 height 8
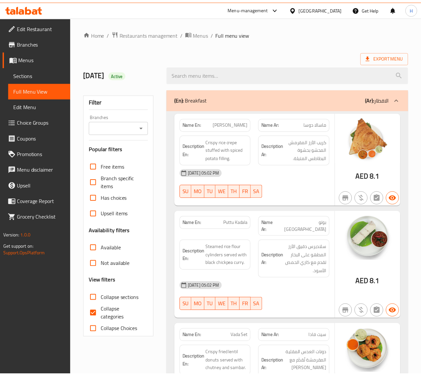
scroll to position [55, 0]
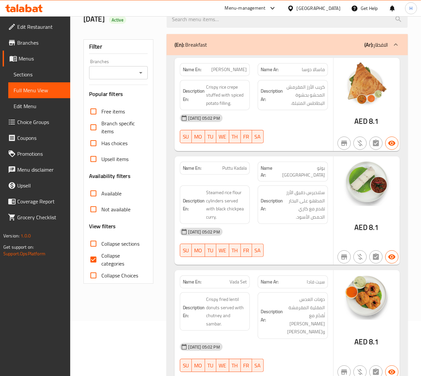
drag, startPoint x: 93, startPoint y: 246, endPoint x: 82, endPoint y: 251, distance: 12.1
click at [93, 246] on input "Collapse sections" at bounding box center [93, 244] width 16 height 16
checkbox input "true"
click at [92, 259] on input "Collapse categories" at bounding box center [93, 260] width 16 height 16
checkbox input "false"
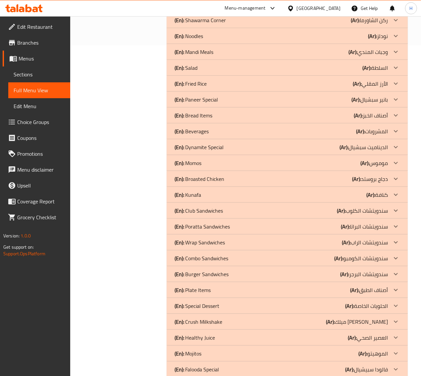
scroll to position [386, 0]
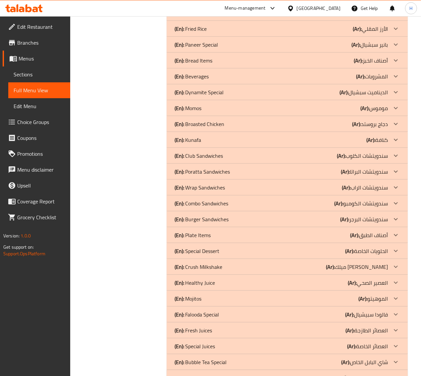
click at [232, 239] on div "(En): Plate Items (Ar): أصناف الطبق" at bounding box center [280, 235] width 213 height 8
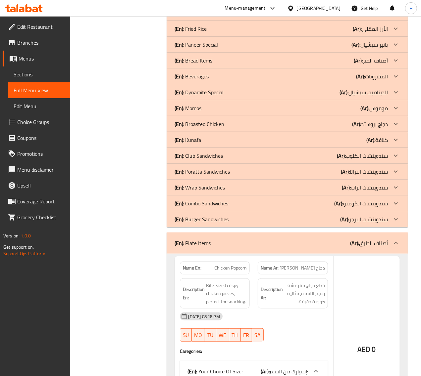
click at [240, 224] on div "(En): Burger Sandwiches (Ar): سندويتشات البرجر" at bounding box center [287, 220] width 241 height 16
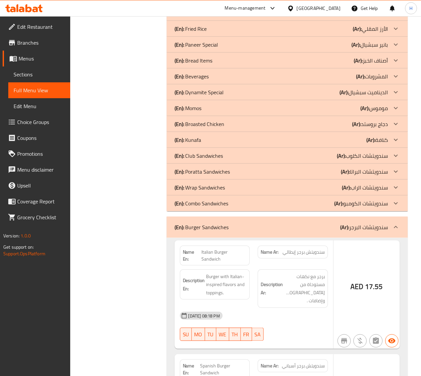
click at [246, 206] on div "(En): Combo Sandwiches (Ar): سندويتشات الكومبو" at bounding box center [280, 204] width 213 height 8
click at [250, 190] on div "(En): Wrap Sandwiches (Ar): سندويتشات الراب" at bounding box center [280, 188] width 213 height 8
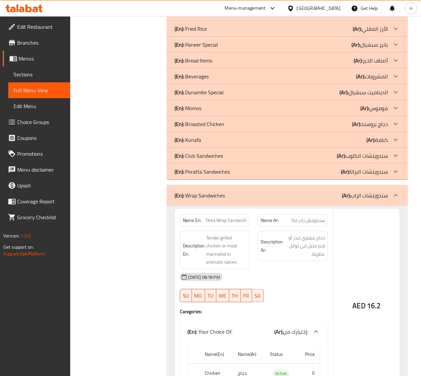
click at [250, 174] on div "(En): Poratta Sandwiches (Ar): سندويتشات البراتا" at bounding box center [280, 172] width 213 height 8
click at [251, 162] on div "(En): Club Sandwiches (Ar): سندويتشات الكلوب" at bounding box center [287, 156] width 241 height 16
click at [251, 146] on div "(En): [PERSON_NAME] (Ar): كنافة" at bounding box center [287, 140] width 241 height 16
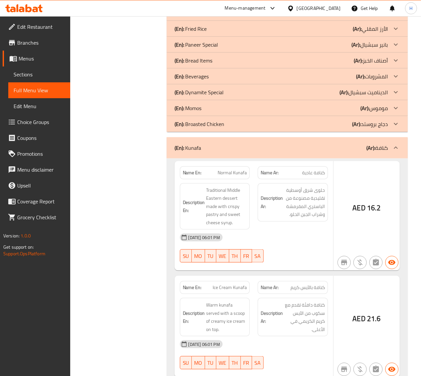
click at [257, 128] on div "(En): Broasted Chicken (Ar): دجاج بروستد" at bounding box center [280, 124] width 213 height 8
click at [248, 112] on div "(En): Momos (Ar): موموس" at bounding box center [280, 108] width 213 height 8
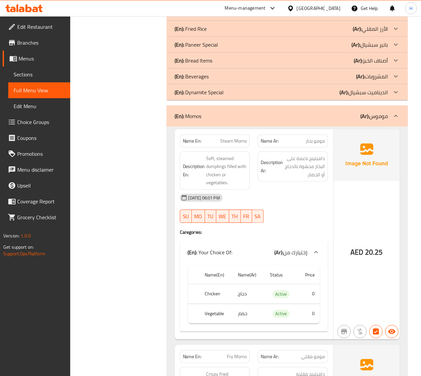
click at [258, 96] on div "(En): Dynamite Special (Ar): الديناميت سبشيال" at bounding box center [280, 92] width 213 height 8
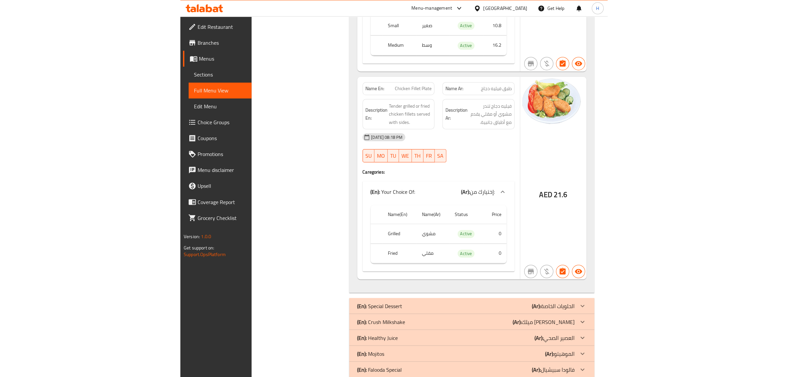
scroll to position [10216, 0]
